Goal: Task Accomplishment & Management: Use online tool/utility

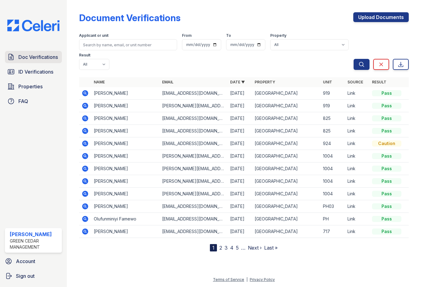
click at [39, 58] on span "Doc Verifications" at bounding box center [38, 56] width 40 height 7
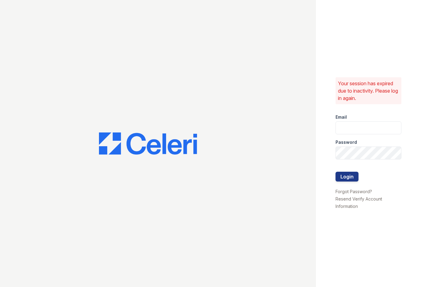
type input "[PERSON_NAME][EMAIL_ADDRESS][PERSON_NAME][DOMAIN_NAME]"
click at [347, 178] on button "Login" at bounding box center [347, 177] width 23 height 10
